Goal: Task Accomplishment & Management: Manage account settings

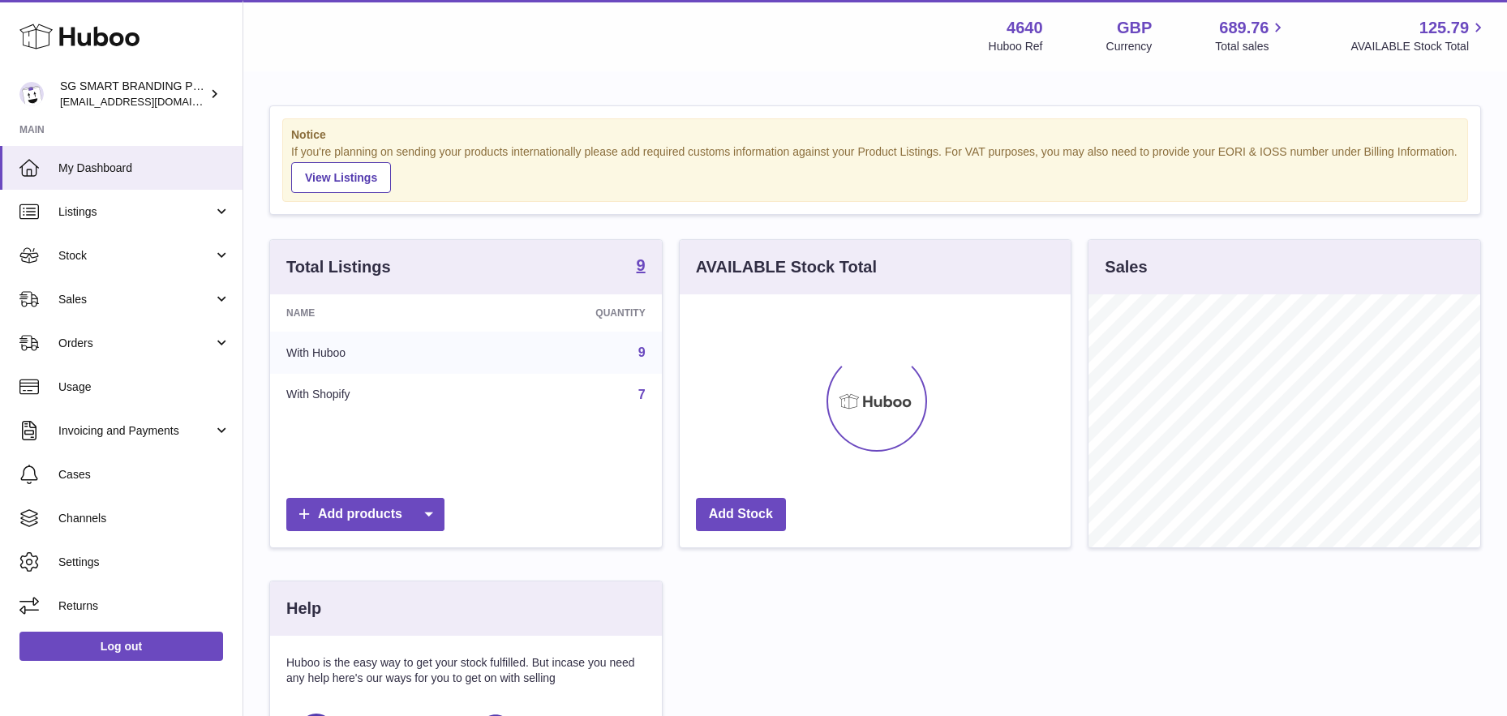
scroll to position [253, 391]
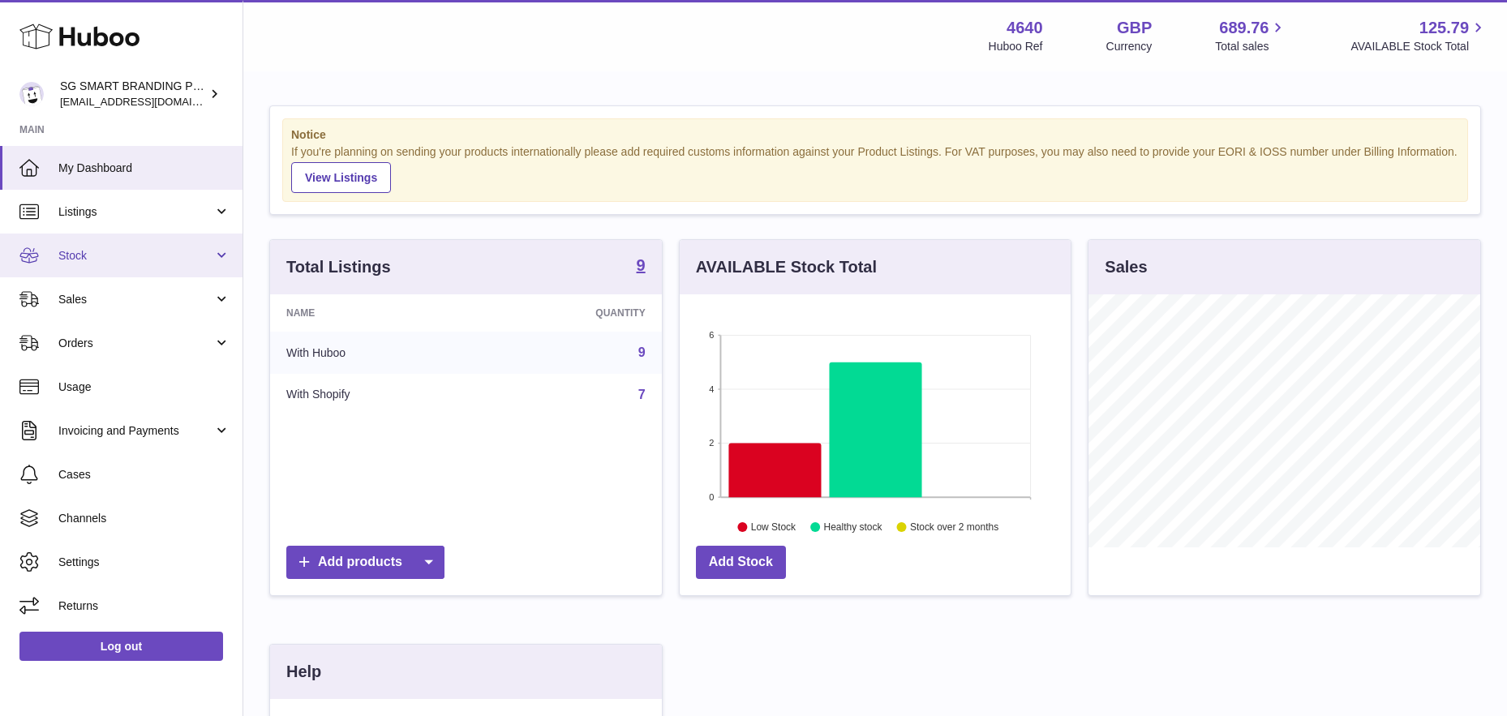
click at [137, 264] on link "Stock" at bounding box center [121, 256] width 243 height 44
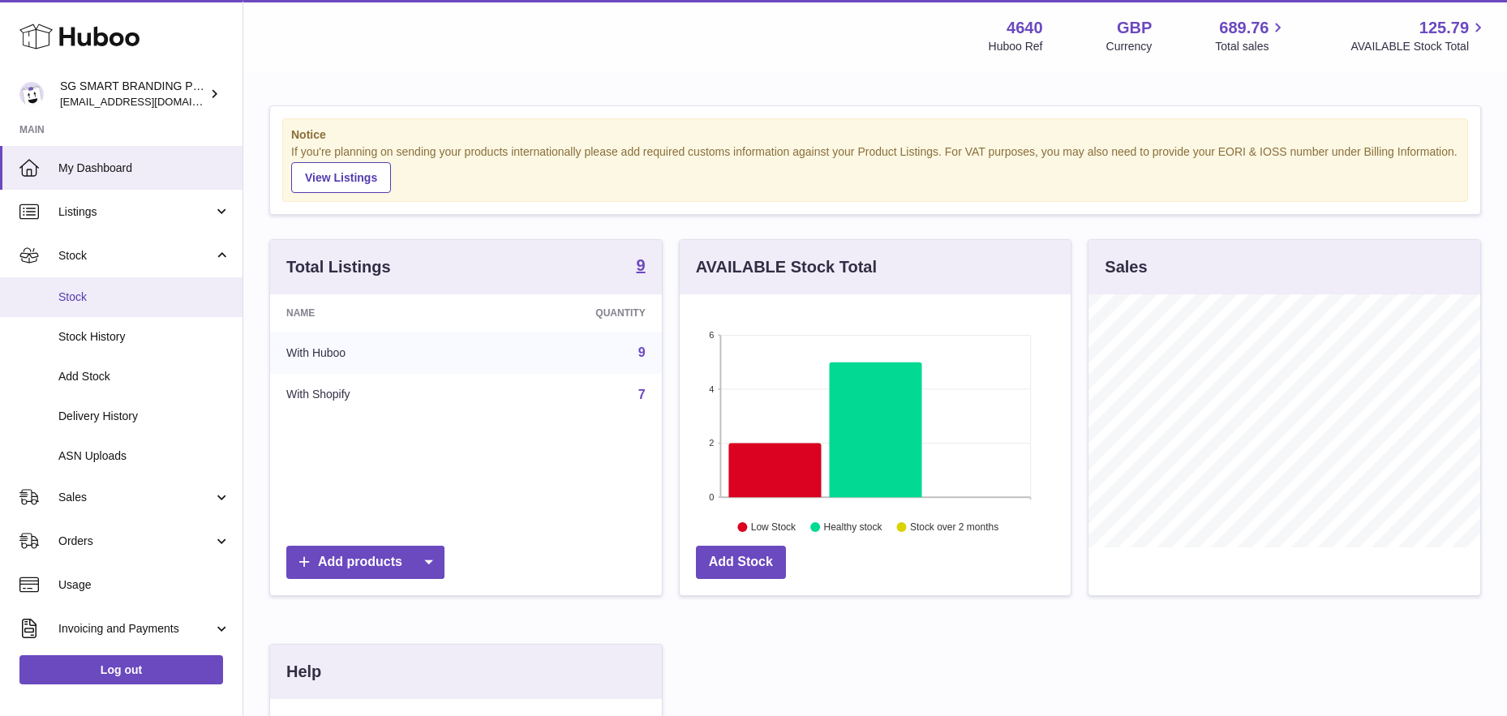
click at [133, 303] on span "Stock" at bounding box center [144, 297] width 172 height 15
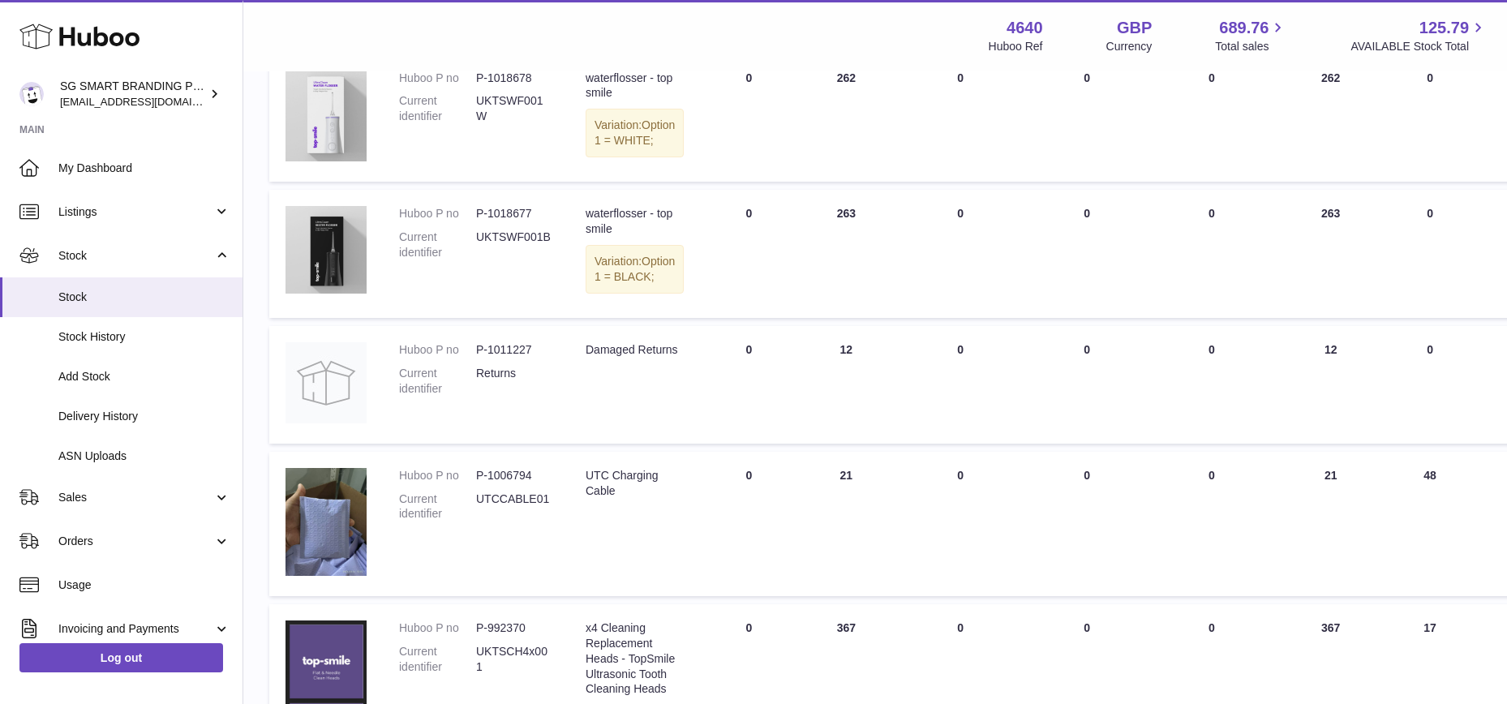
scroll to position [444, 0]
